Goal: Task Accomplishment & Management: Use online tool/utility

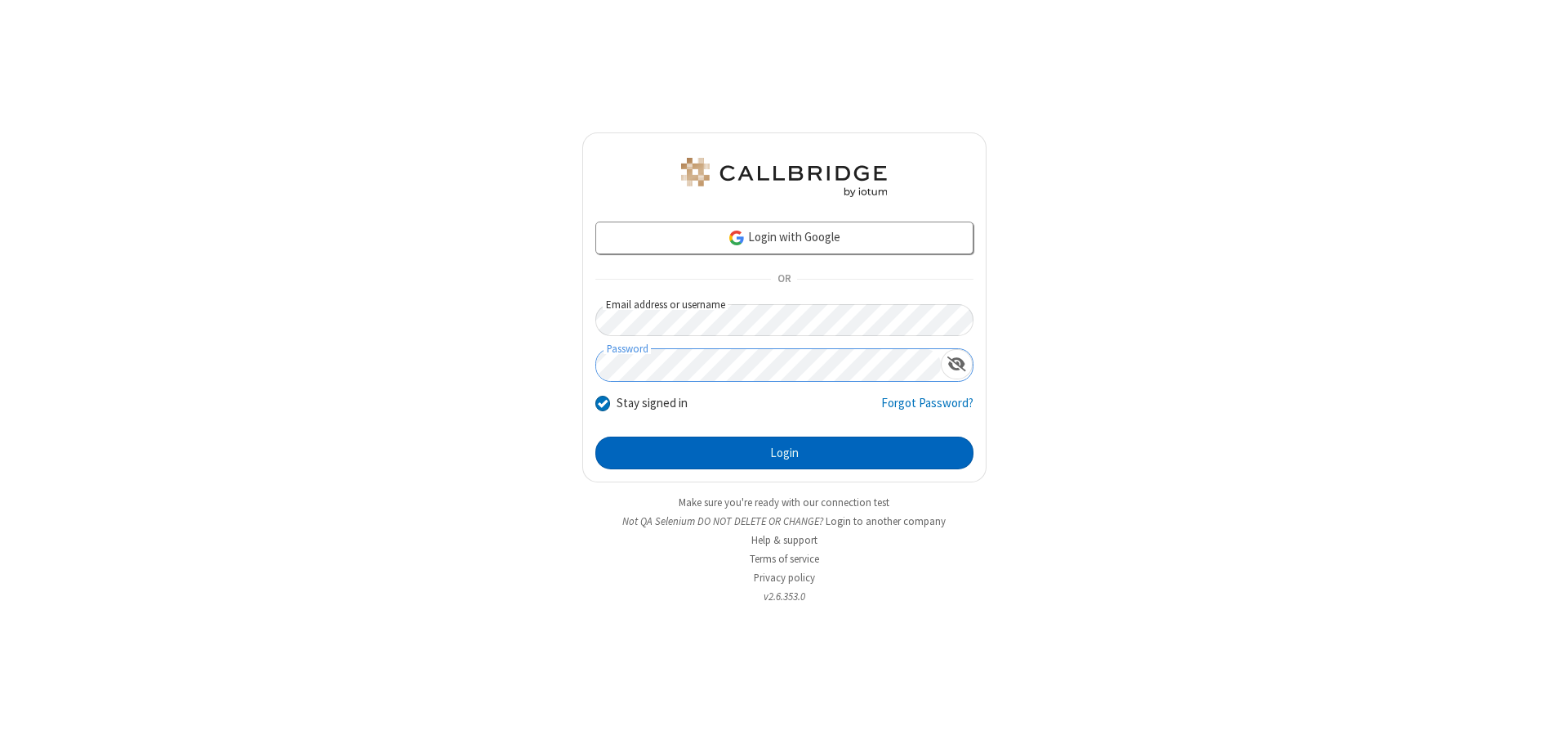
click at [784, 452] on button "Login" at bounding box center [784, 452] width 378 height 32
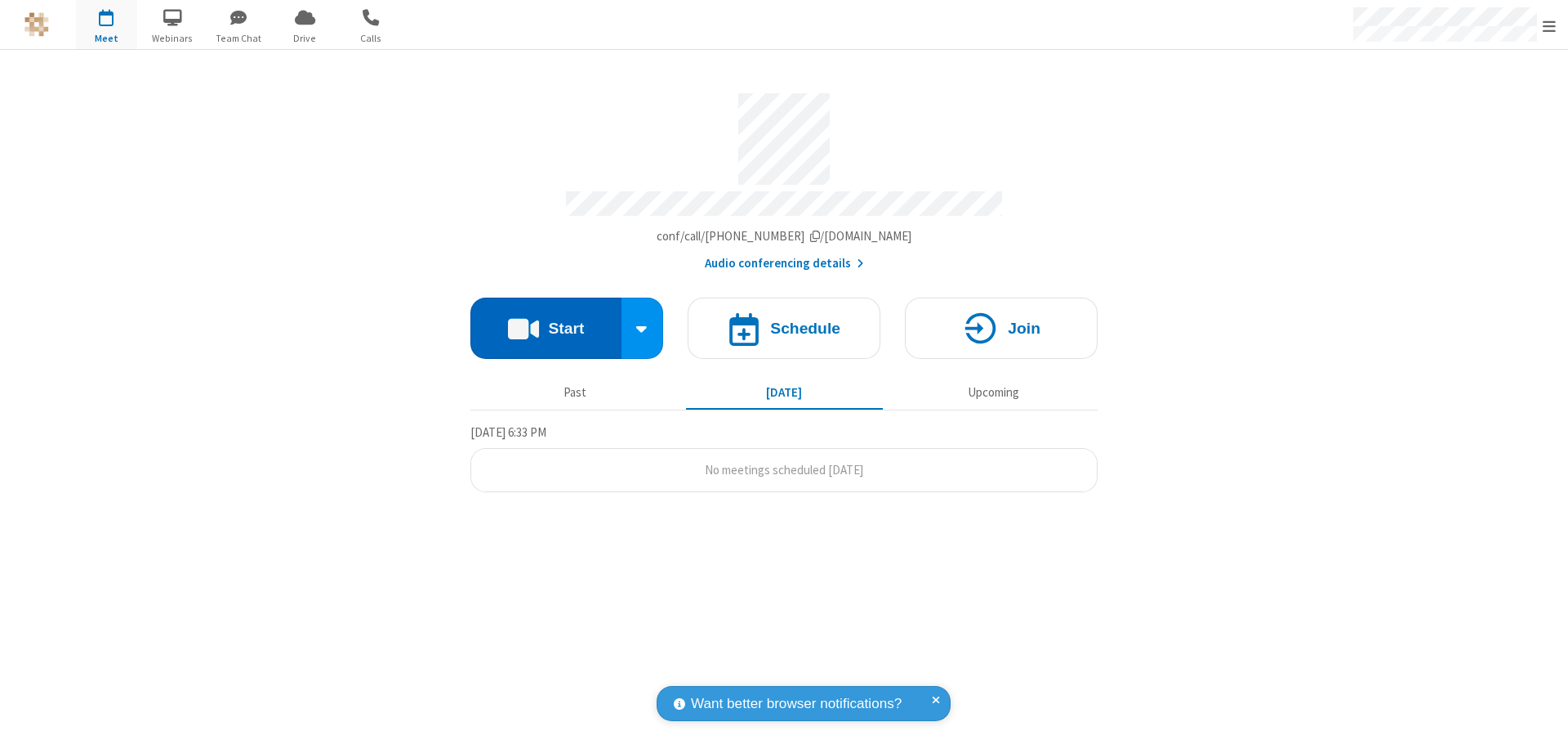
click at [546, 320] on button "Start" at bounding box center [546, 328] width 151 height 61
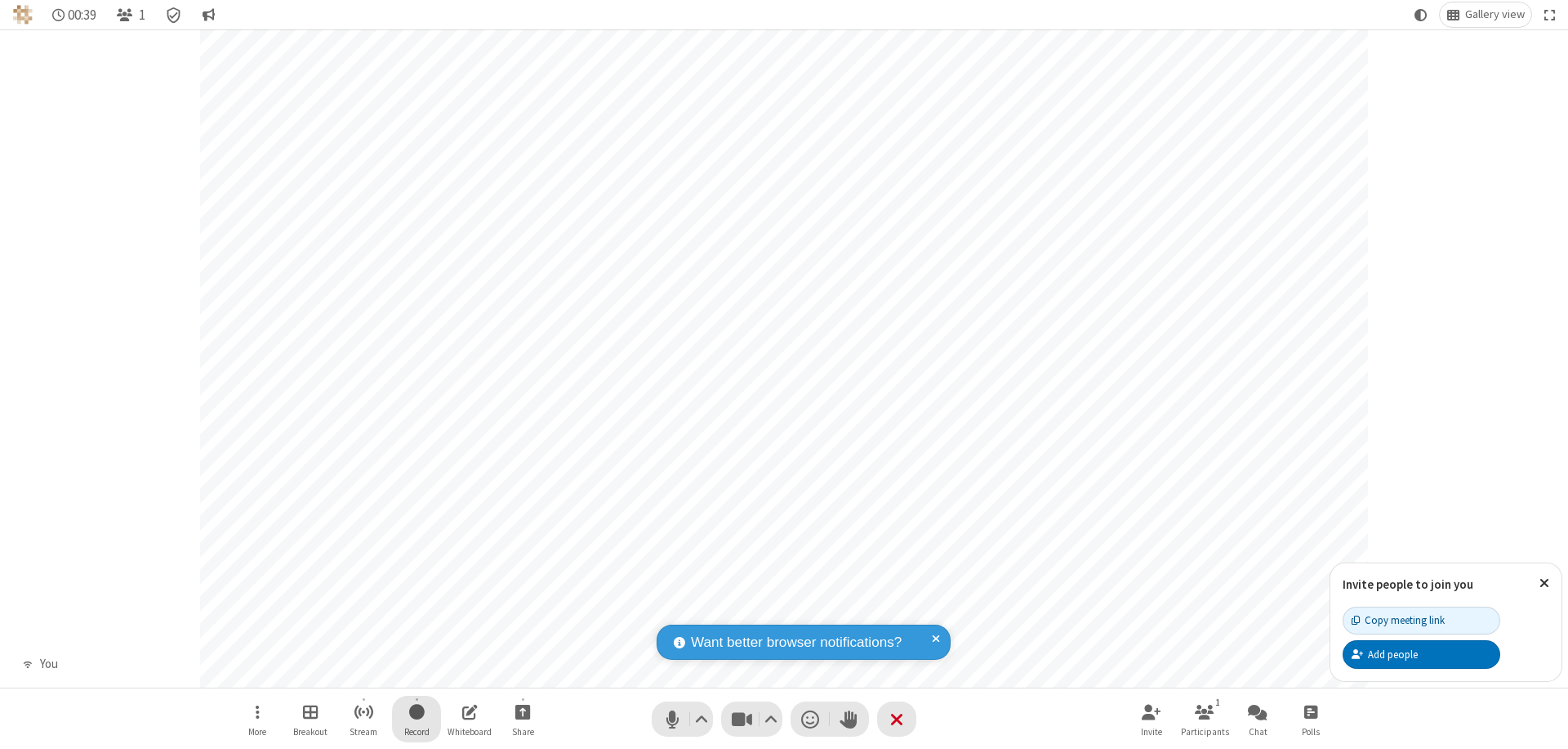
click at [416, 718] on span "Start recording" at bounding box center [417, 710] width 16 height 20
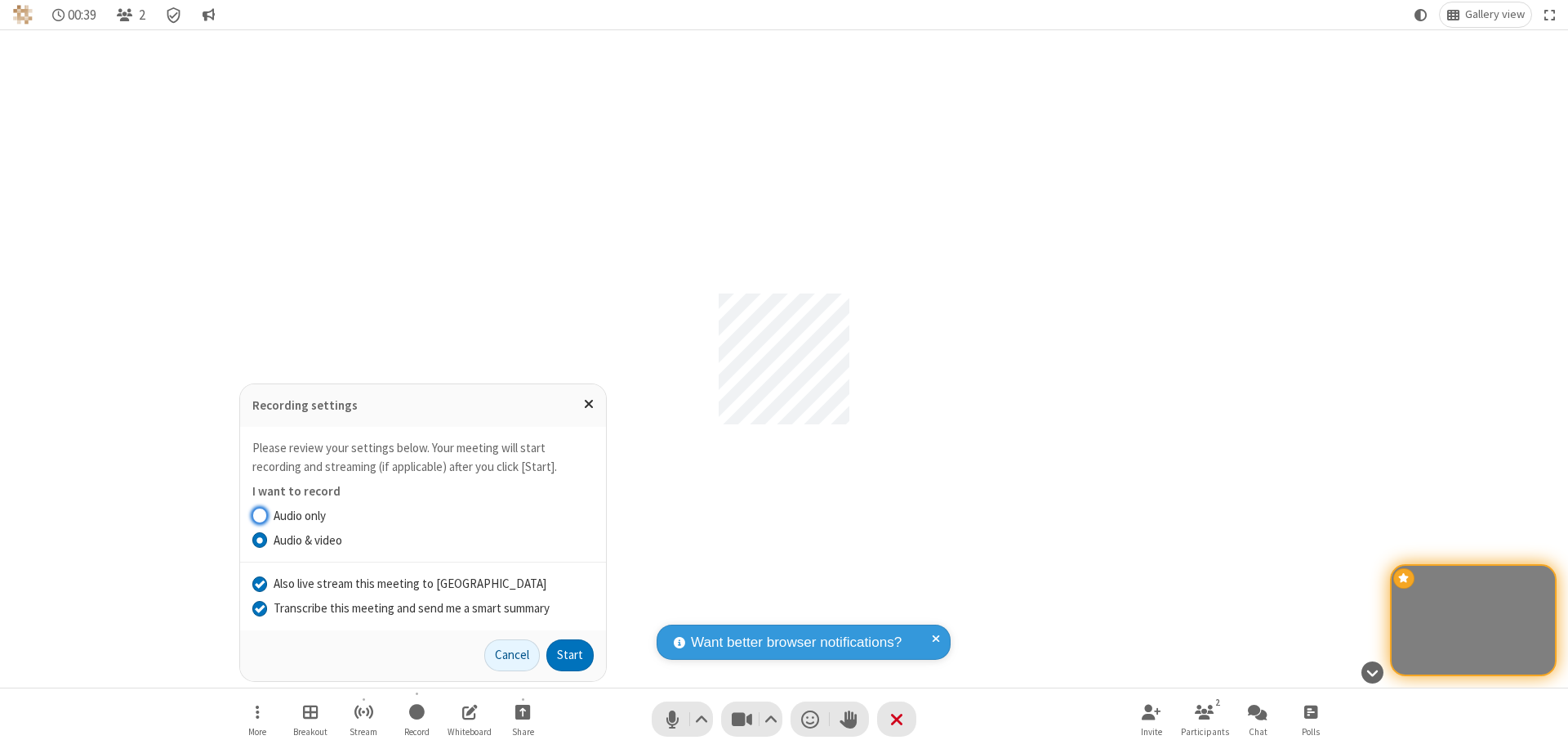
click at [259, 607] on input "Transcribe this meeting and send me a smart summary" at bounding box center [261, 608] width 16 height 18
click at [433, 539] on label "Audio & video" at bounding box center [434, 540] width 320 height 18
click at [268, 539] on input "Audio & video" at bounding box center [261, 540] width 16 height 18
click at [259, 583] on input "Also live stream this meeting to [GEOGRAPHIC_DATA]" at bounding box center [261, 584] width 16 height 18
click at [570, 654] on button "Start" at bounding box center [570, 654] width 47 height 32
